Goal: Task Accomplishment & Management: Use online tool/utility

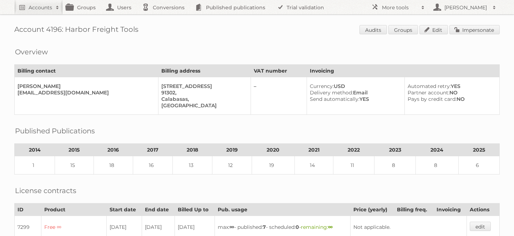
scroll to position [87, 0]
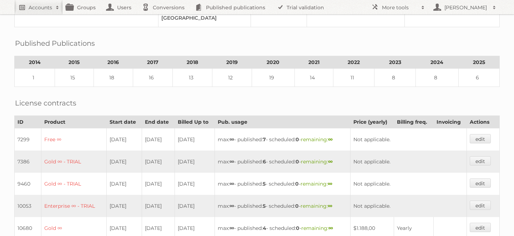
click at [35, 5] on h2 "Accounts" at bounding box center [41, 7] width 24 height 7
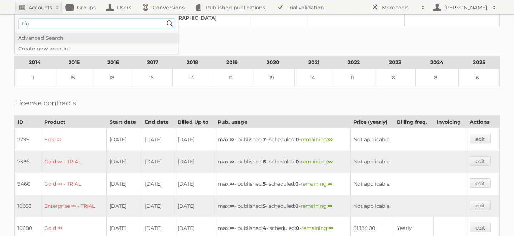
type input"] "tfg media"
click at [165, 18] on input "Search" at bounding box center [170, 23] width 11 height 11
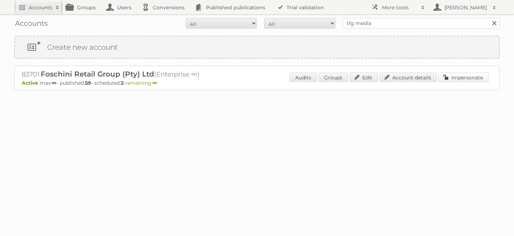
click at [468, 76] on link "Impersonate" at bounding box center [463, 76] width 50 height 9
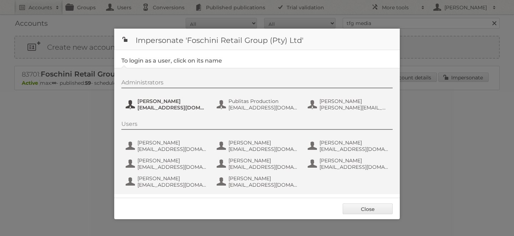
click at [149, 105] on span "jeanned@tfg.co.za" at bounding box center [171, 107] width 69 height 6
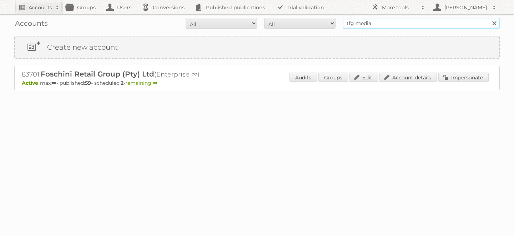
click at [376, 27] on input "tfg media" at bounding box center [421, 23] width 157 height 11
type input "iliana@publitas.com"
click at [489, 18] on input "Search" at bounding box center [494, 23] width 11 height 11
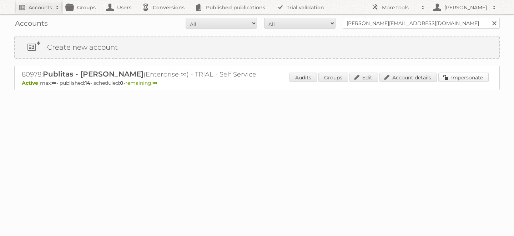
click at [470, 79] on link "Impersonate" at bounding box center [463, 76] width 50 height 9
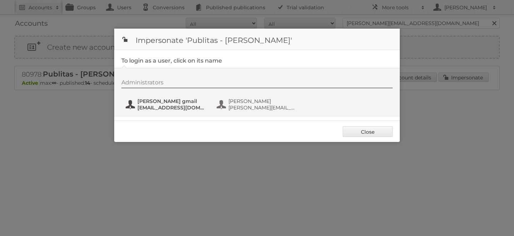
click at [156, 102] on span "iliana gmail" at bounding box center [171, 101] width 69 height 6
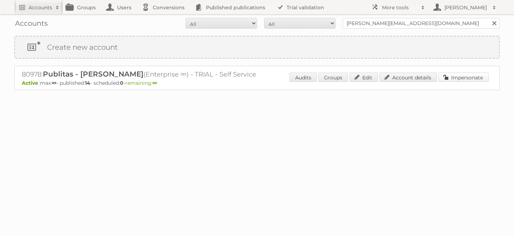
click at [452, 80] on link "Impersonate" at bounding box center [463, 76] width 50 height 9
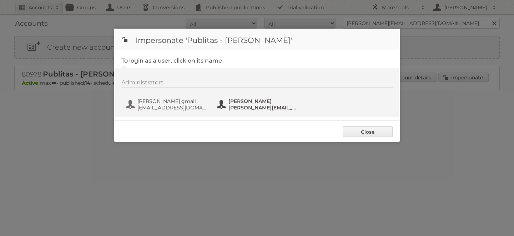
click at [248, 106] on span "iliana@publitas.com" at bounding box center [262, 107] width 69 height 6
